Goal: Task Accomplishment & Management: Use online tool/utility

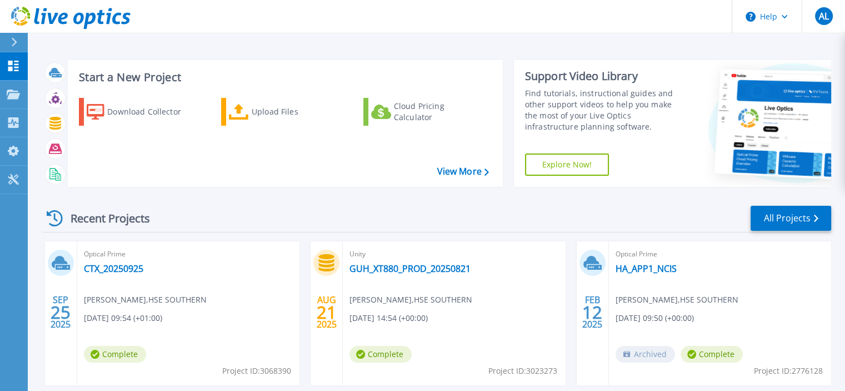
click at [164, 264] on div "Optical Prime CTX_20250925 Andre Leite , HSE SOUTHERN 09/25/2025, 09:54 (+01:00…" at bounding box center [188, 313] width 222 height 144
click at [128, 267] on link "CTX_20250925" at bounding box center [113, 268] width 59 height 11
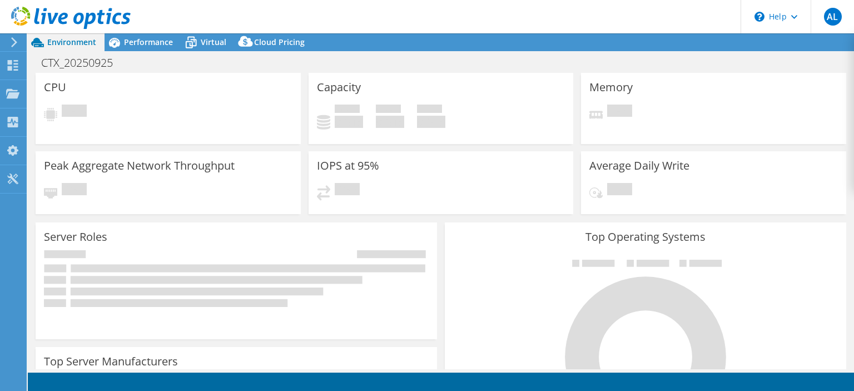
select select "USD"
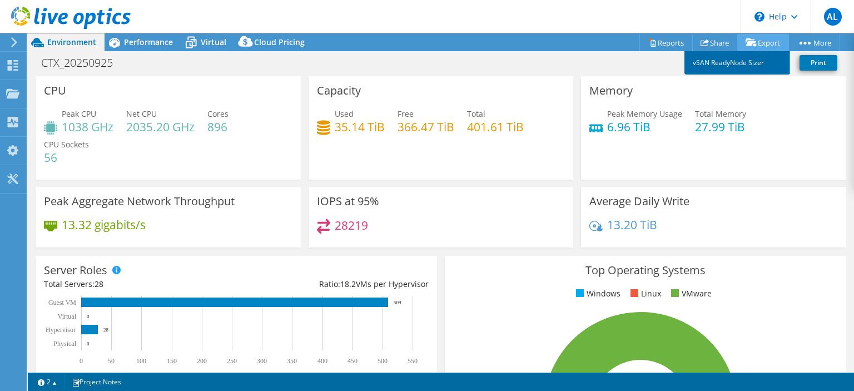
click at [735, 65] on link "vSAN ReadyNode Sizer" at bounding box center [737, 62] width 106 height 23
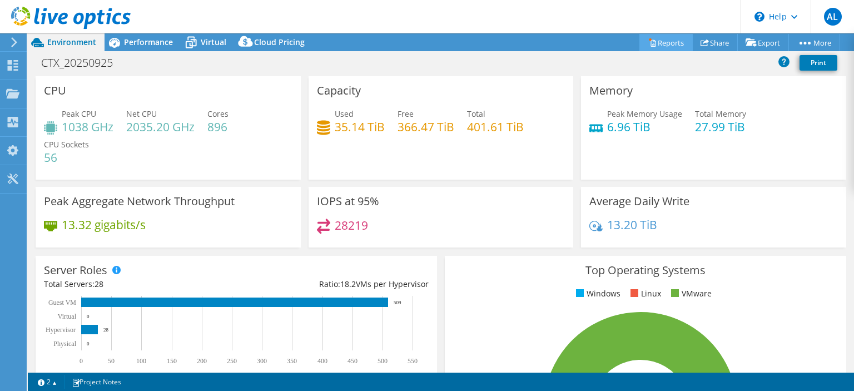
click at [670, 40] on link "Reports" at bounding box center [665, 42] width 53 height 17
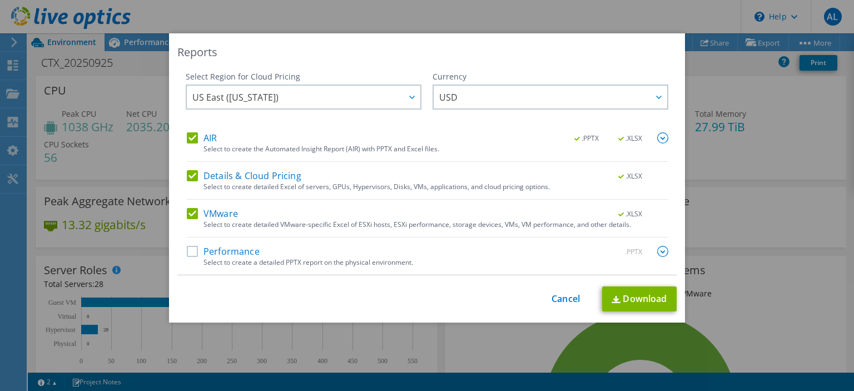
click at [191, 256] on div "Performance .PPTX" at bounding box center [427, 252] width 481 height 13
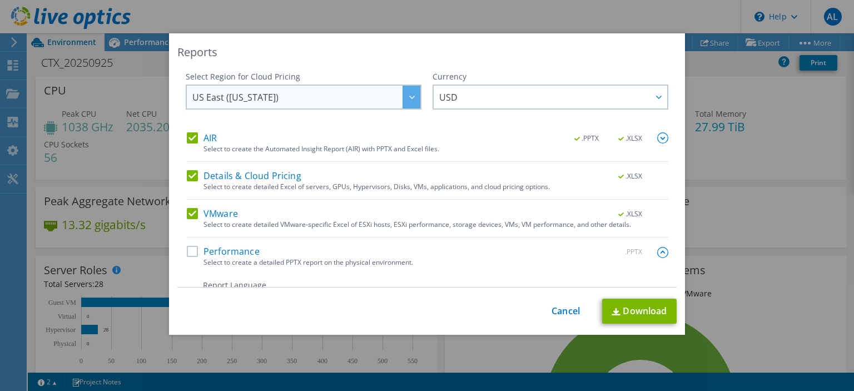
click at [407, 102] on div at bounding box center [411, 97] width 18 height 23
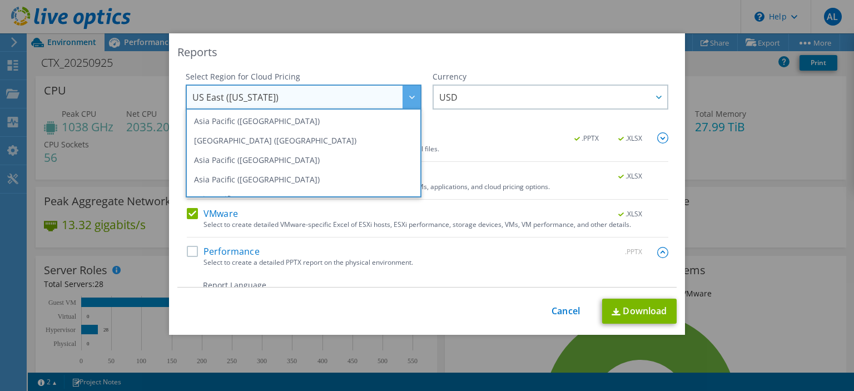
click at [407, 102] on div at bounding box center [411, 97] width 18 height 23
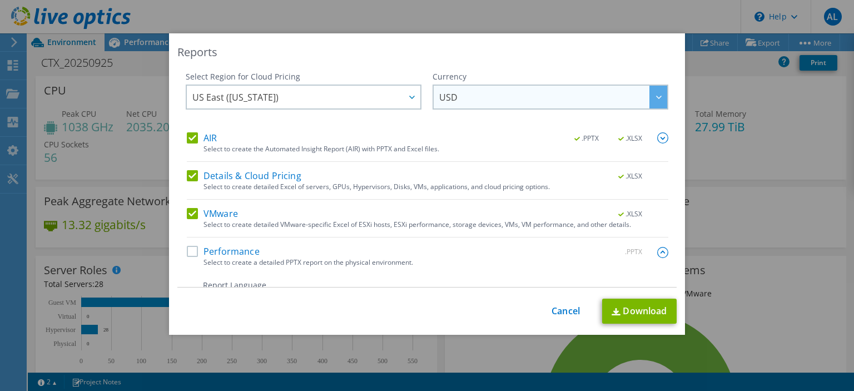
click at [572, 102] on span "USD" at bounding box center [553, 97] width 228 height 23
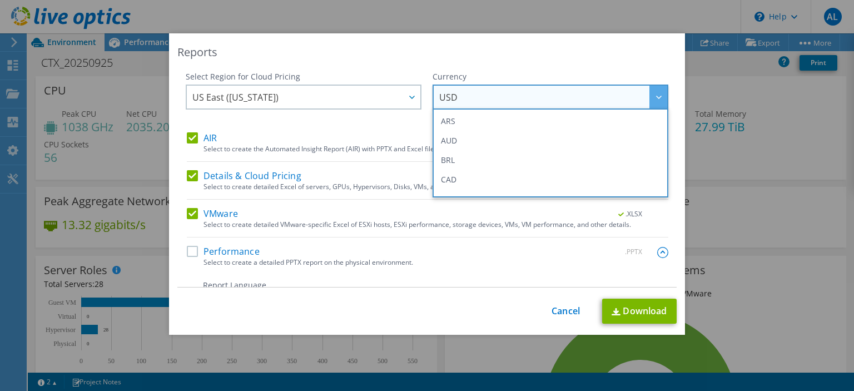
scroll to position [76, 0]
drag, startPoint x: 652, startPoint y: 151, endPoint x: 458, endPoint y: 103, distance: 199.1
click at [458, 103] on span "USD" at bounding box center [553, 97] width 228 height 23
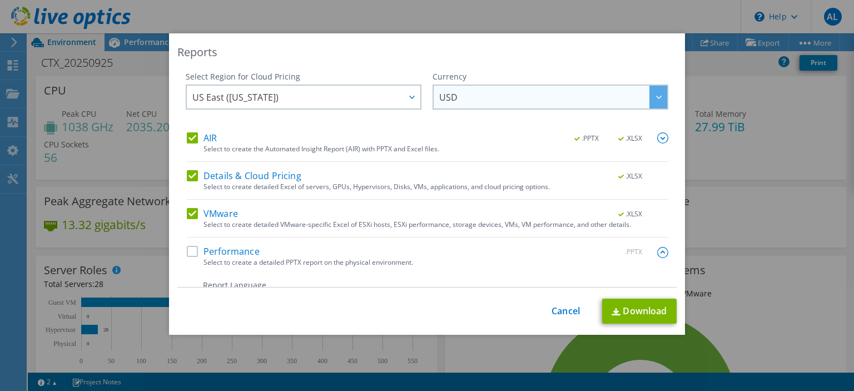
click at [460, 102] on span "USD" at bounding box center [553, 97] width 228 height 23
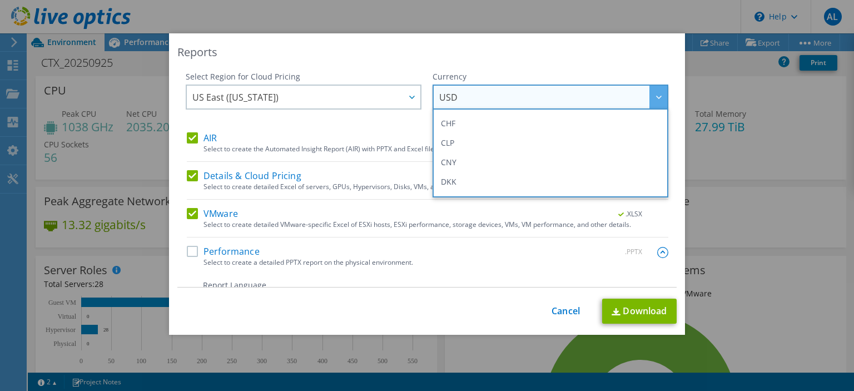
click at [491, 69] on div "Reports Select Region for Cloud Pricing Asia Pacific (Hong Kong) Asia Pacific (…" at bounding box center [427, 183] width 516 height 301
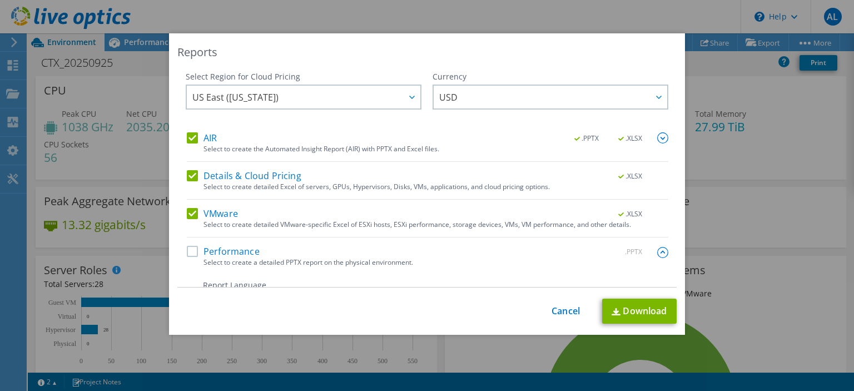
click at [193, 141] on label "AIR" at bounding box center [202, 137] width 30 height 11
click at [0, 0] on input "AIR" at bounding box center [0, 0] width 0 height 0
click at [189, 175] on label "Details & Cloud Pricing" at bounding box center [244, 175] width 114 height 11
click at [0, 0] on input "Details & Cloud Pricing" at bounding box center [0, 0] width 0 height 0
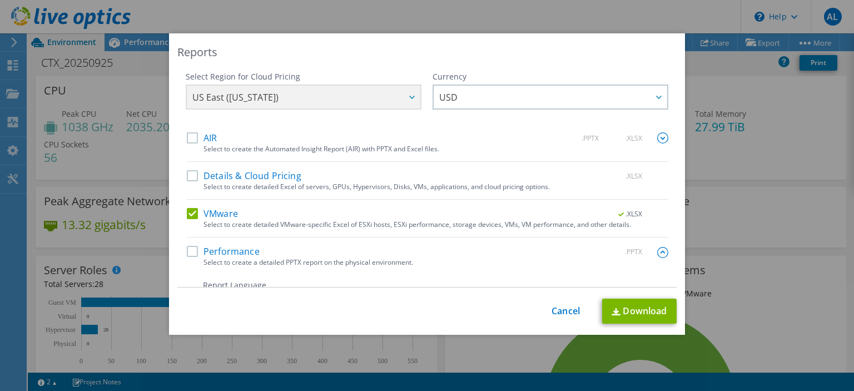
click at [189, 137] on label "AIR" at bounding box center [202, 137] width 30 height 11
click at [0, 0] on input "AIR" at bounding box center [0, 0] width 0 height 0
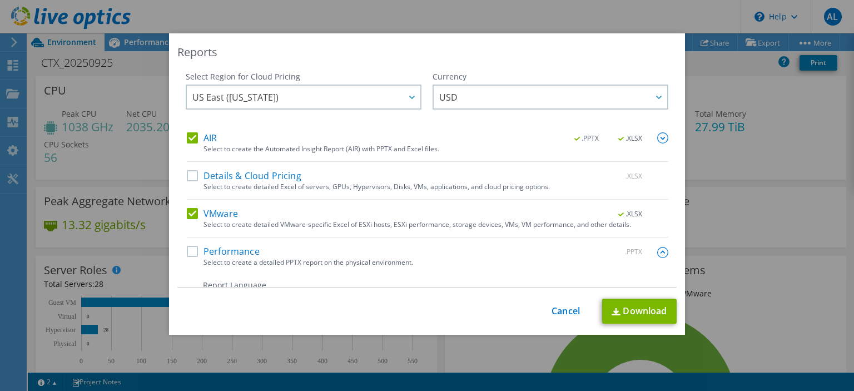
click at [189, 137] on label "AIR" at bounding box center [202, 137] width 30 height 11
click at [0, 0] on input "AIR" at bounding box center [0, 0] width 0 height 0
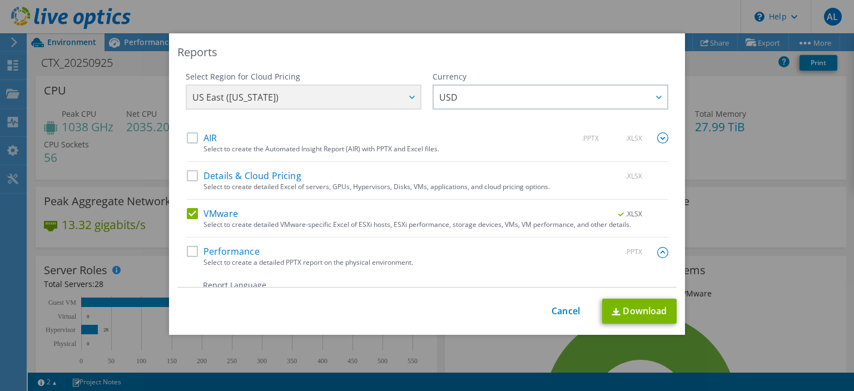
click at [192, 136] on label "AIR" at bounding box center [202, 137] width 30 height 11
click at [0, 0] on input "AIR" at bounding box center [0, 0] width 0 height 0
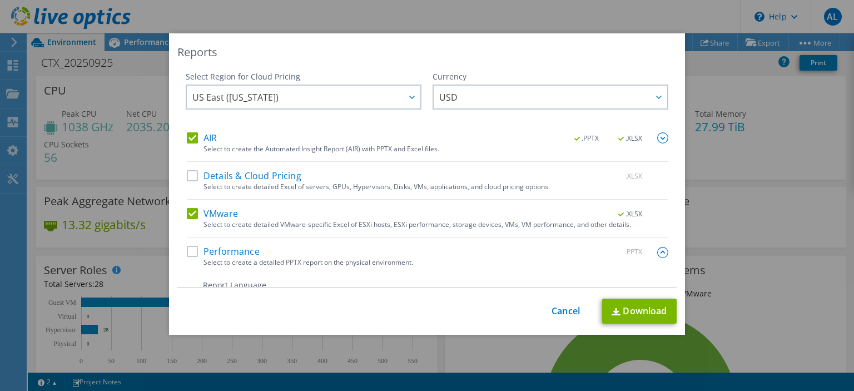
click at [187, 177] on label "Details & Cloud Pricing" at bounding box center [244, 175] width 114 height 11
click at [0, 0] on input "Details & Cloud Pricing" at bounding box center [0, 0] width 0 height 0
click at [193, 253] on label "Performance" at bounding box center [223, 251] width 73 height 11
click at [0, 0] on input "Performance" at bounding box center [0, 0] width 0 height 0
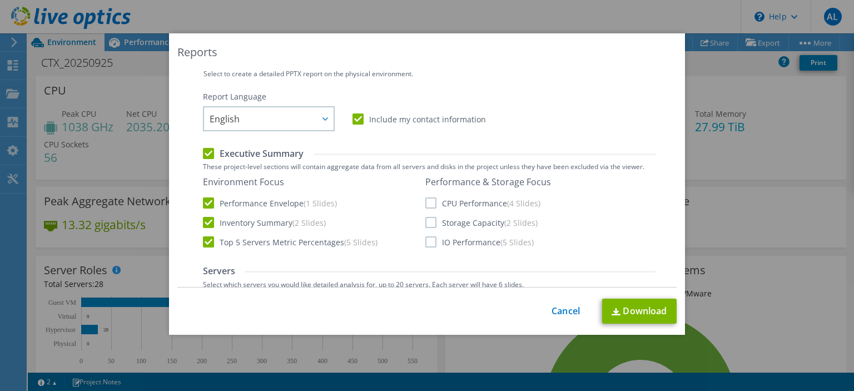
click at [425, 200] on label "CPU Performance (4 Slides)" at bounding box center [482, 202] width 115 height 11
click at [0, 0] on input "CPU Performance (4 Slides)" at bounding box center [0, 0] width 0 height 0
click at [428, 227] on label "Storage Capacity (2 Slides)" at bounding box center [481, 222] width 112 height 11
click at [0, 0] on input "Storage Capacity (2 Slides)" at bounding box center [0, 0] width 0 height 0
click at [425, 239] on label "IO Performance (5 Slides)" at bounding box center [479, 241] width 108 height 11
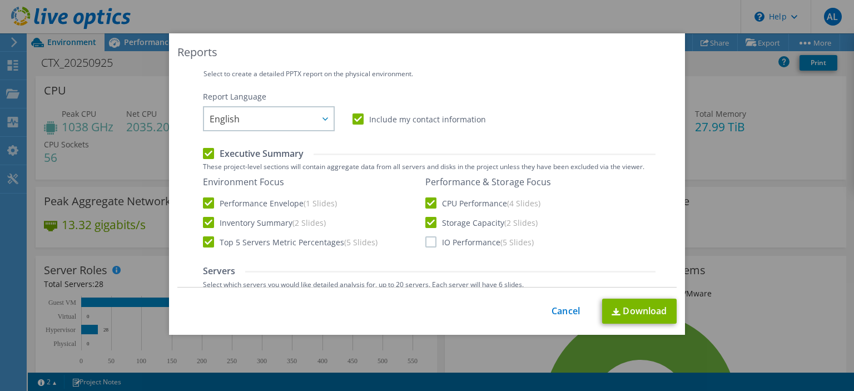
click at [0, 0] on input "IO Performance (5 Slides)" at bounding box center [0, 0] width 0 height 0
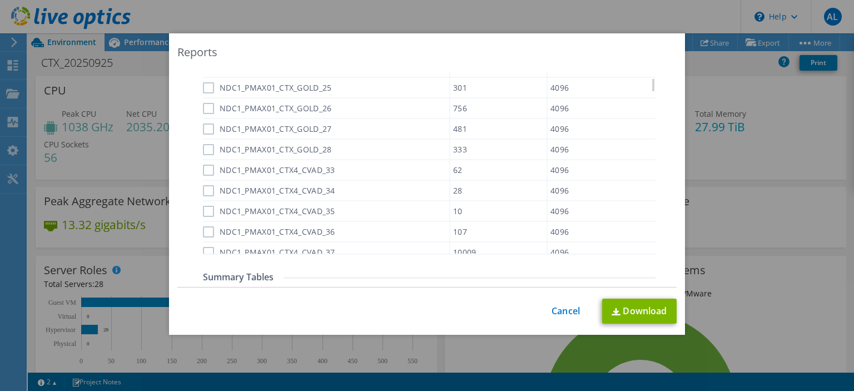
scroll to position [854, 0]
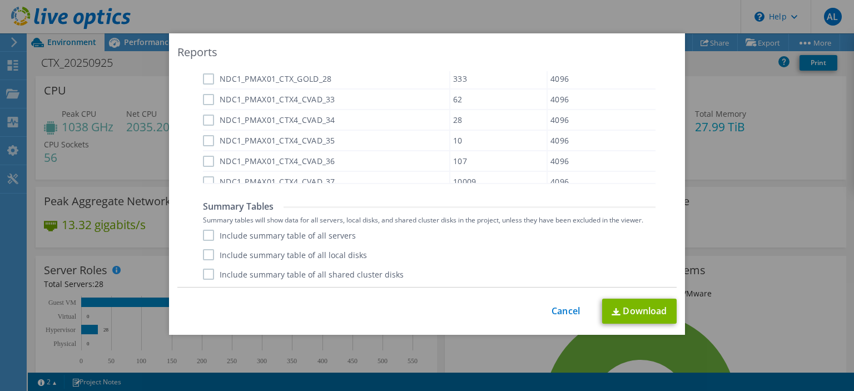
click at [203, 236] on label "Include summary table of all servers" at bounding box center [279, 234] width 153 height 11
click at [0, 0] on input "Include summary table of all servers" at bounding box center [0, 0] width 0 height 0
click at [203, 256] on label "Include summary table of all local disks" at bounding box center [285, 254] width 164 height 11
click at [0, 0] on input "Include summary table of all local disks" at bounding box center [0, 0] width 0 height 0
click at [207, 275] on label "Include summary table of all shared cluster disks" at bounding box center [303, 273] width 201 height 11
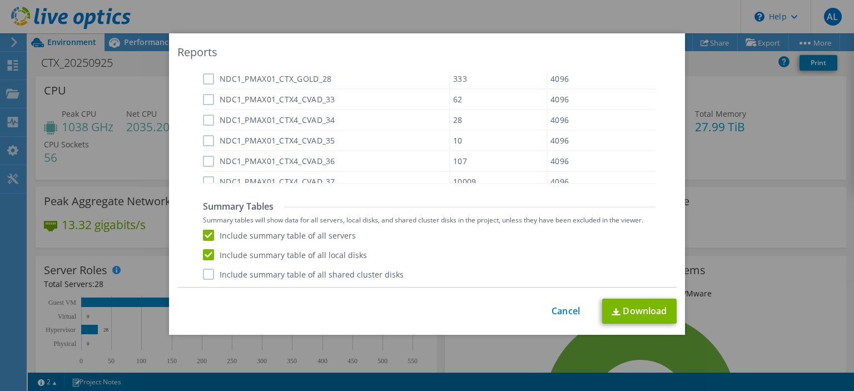
click at [0, 0] on input "Include summary table of all shared cluster disks" at bounding box center [0, 0] width 0 height 0
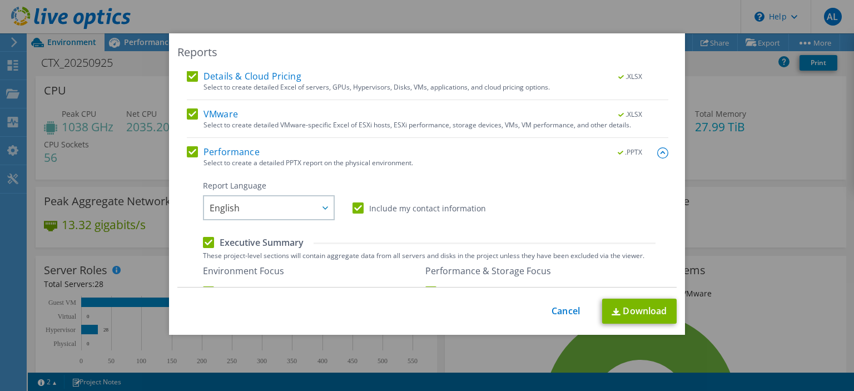
scroll to position [0, 0]
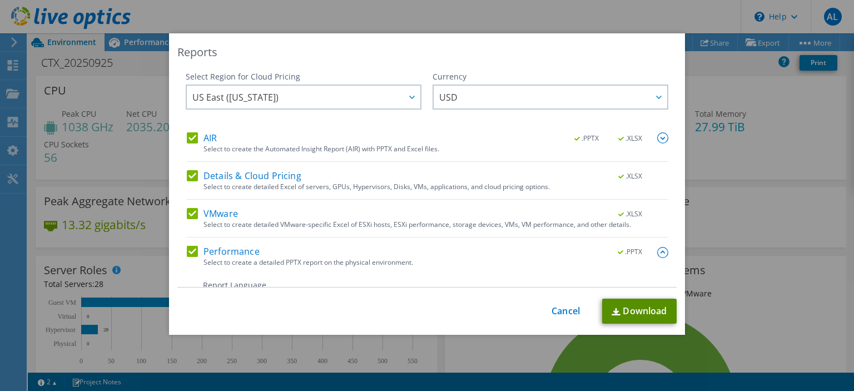
click at [617, 313] on link "Download" at bounding box center [639, 310] width 74 height 25
click at [563, 312] on link "Cancel" at bounding box center [565, 311] width 28 height 11
